Goal: Transaction & Acquisition: Purchase product/service

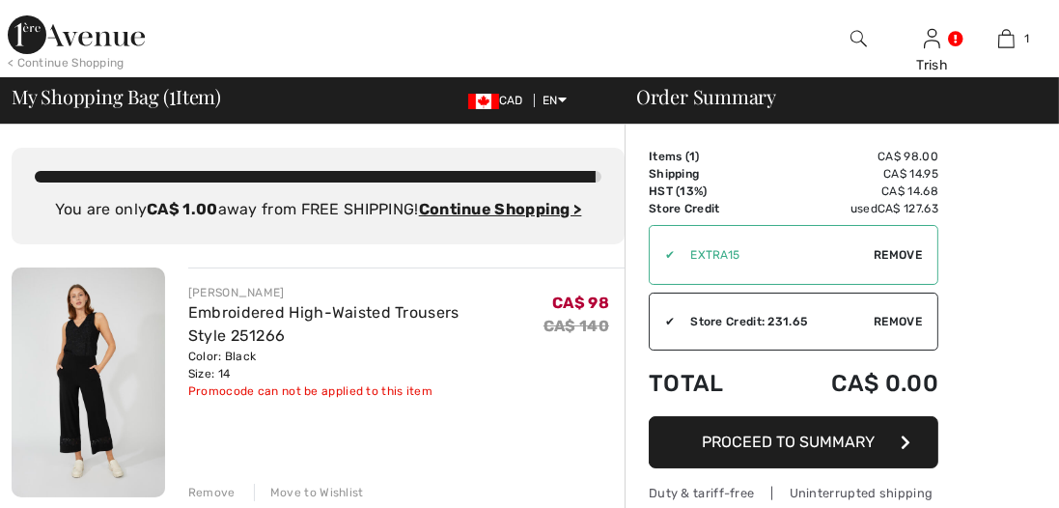
click at [890, 318] on span "Remove" at bounding box center [898, 321] width 48 height 17
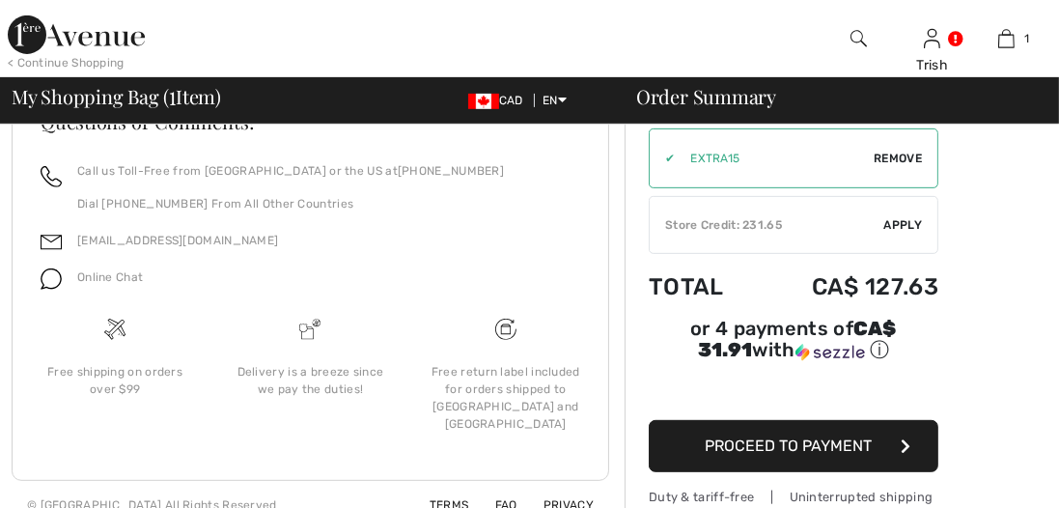
scroll to position [865, 0]
click at [784, 437] on span "Proceed to Payment" at bounding box center [789, 446] width 167 height 18
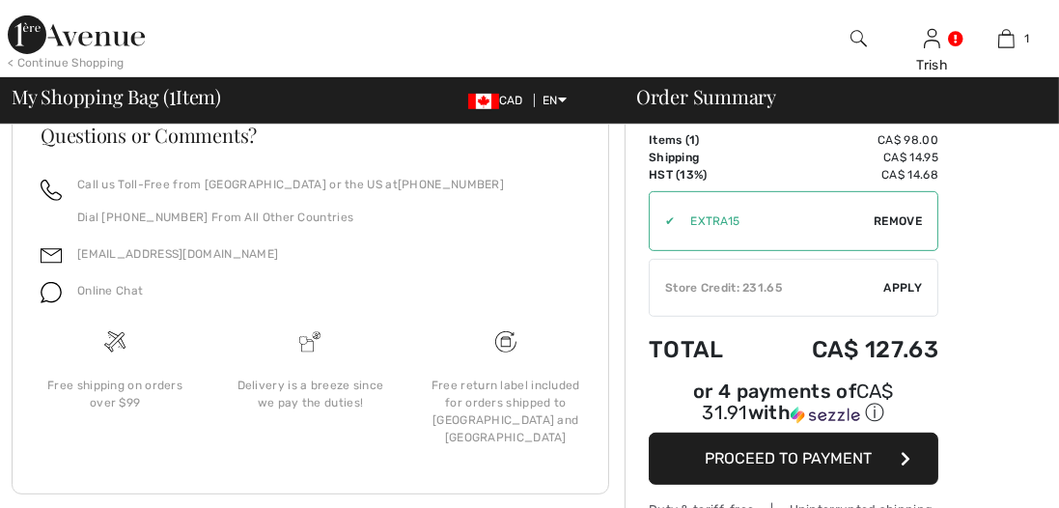
scroll to position [866, 0]
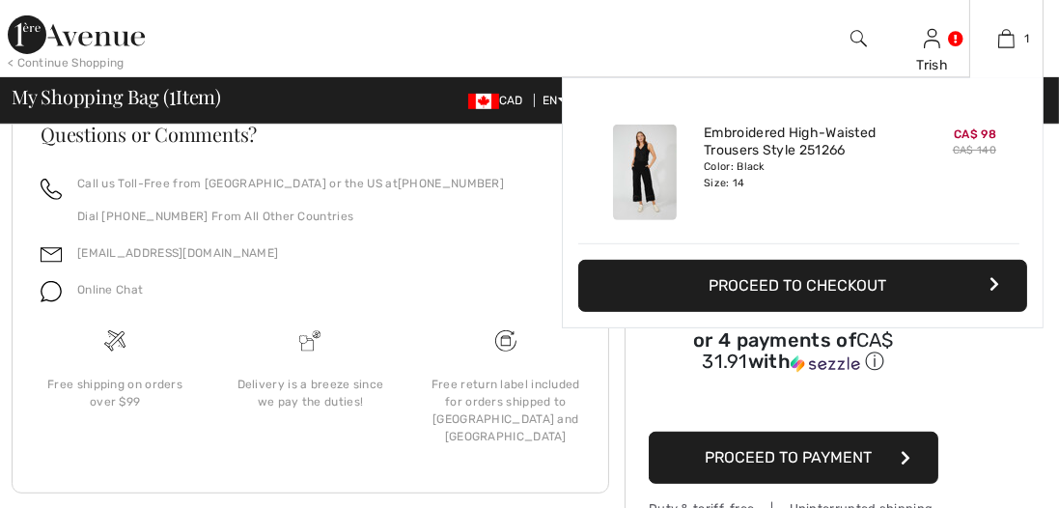
click at [654, 163] on img at bounding box center [645, 173] width 64 height 96
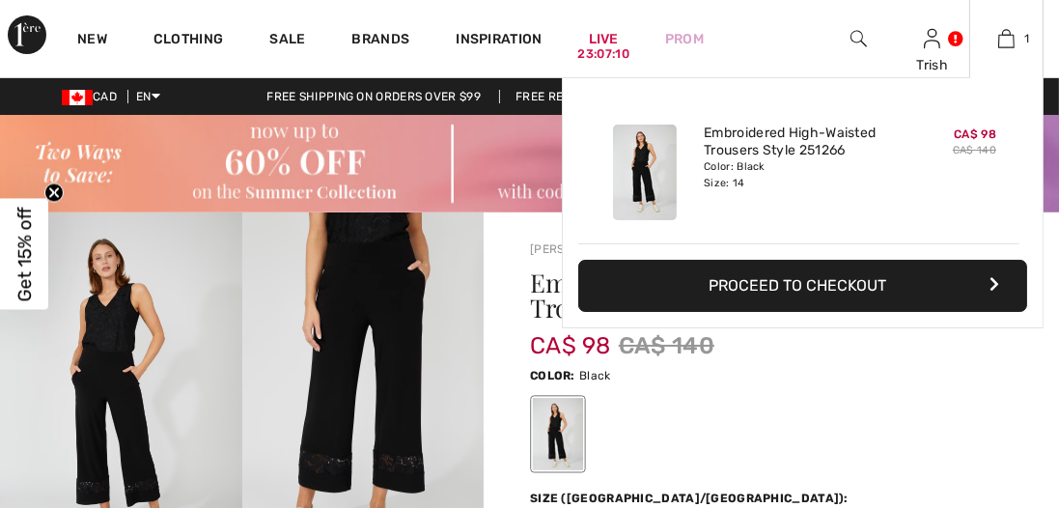
click at [642, 171] on img at bounding box center [645, 173] width 64 height 96
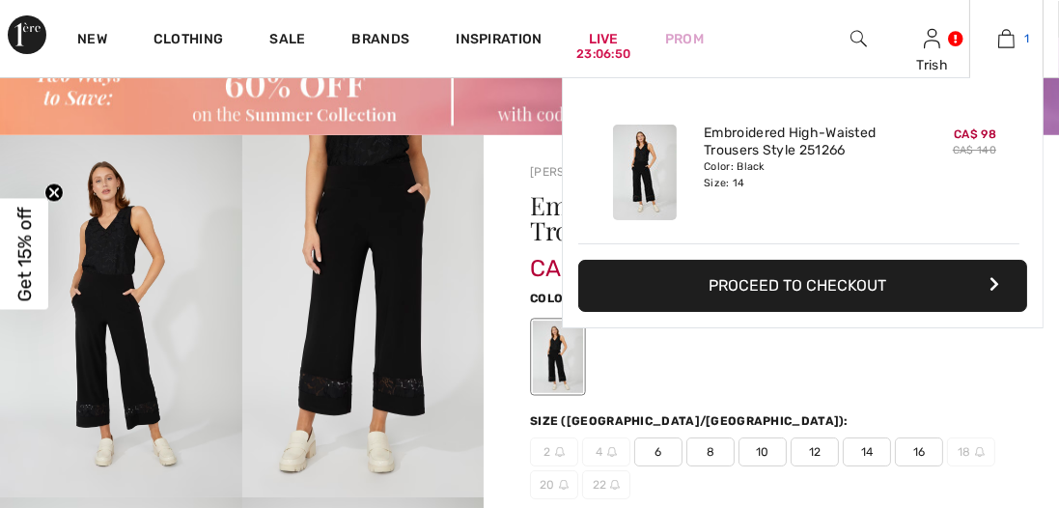
scroll to position [78, 0]
click at [778, 279] on button "Proceed to Checkout" at bounding box center [803, 286] width 449 height 52
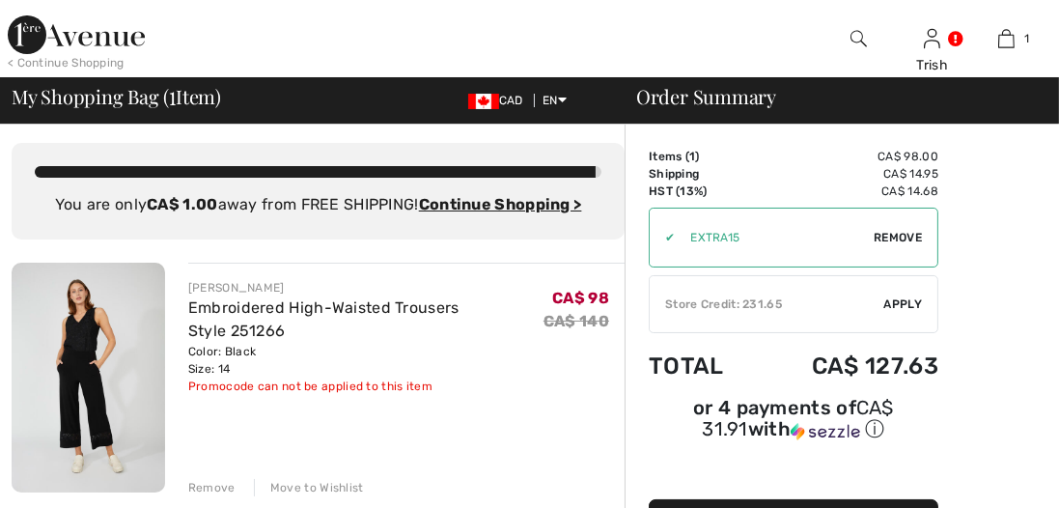
click at [212, 489] on div "Remove" at bounding box center [211, 487] width 47 height 17
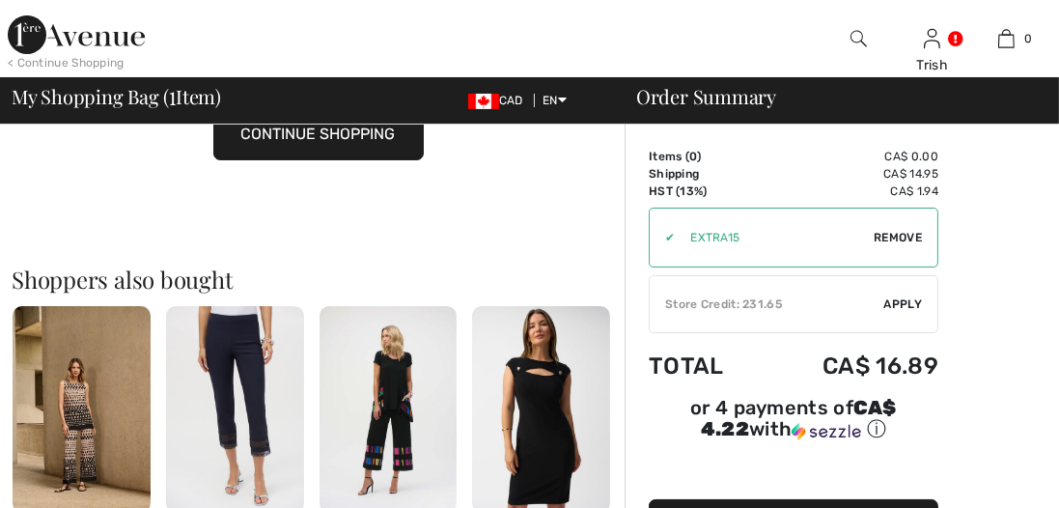
scroll to position [242, 0]
